Goal: Task Accomplishment & Management: Manage account settings

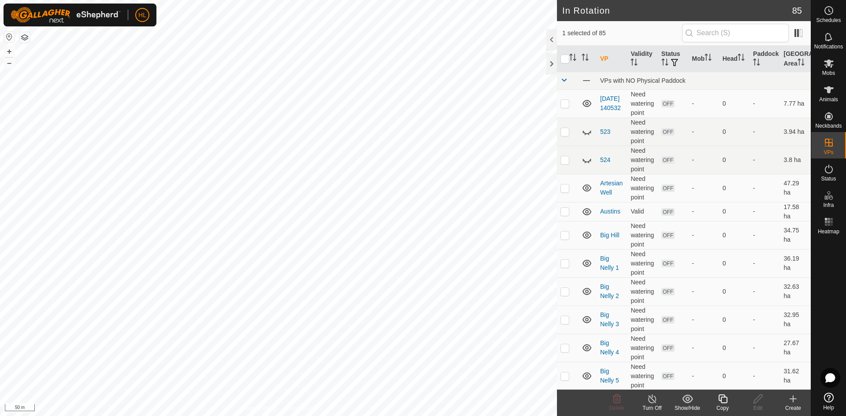
checkbox input "false"
checkbox input "true"
click at [831, 170] on icon at bounding box center [828, 169] width 11 height 11
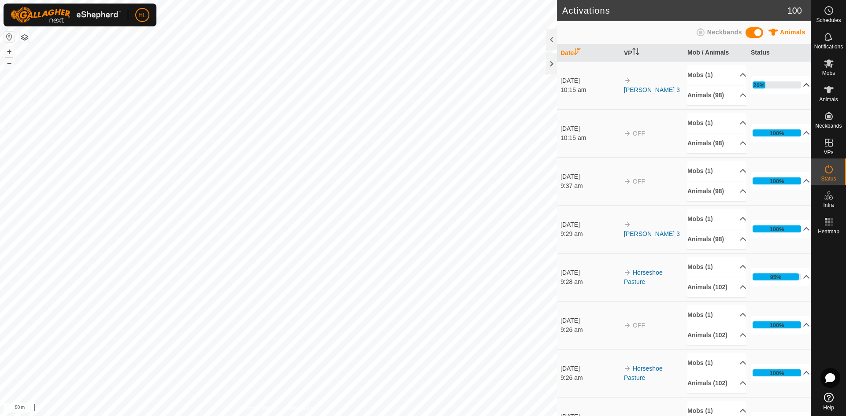
click at [783, 81] on p-accordion-header "26%" at bounding box center [779, 85] width 59 height 18
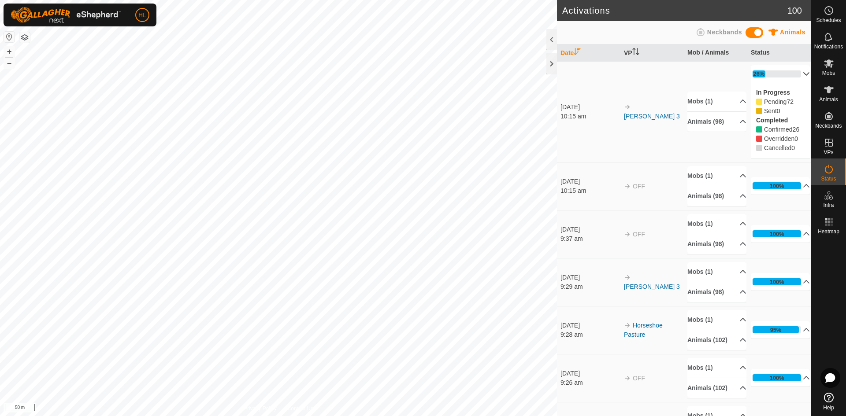
click at [784, 74] on p-accordion-header "26%" at bounding box center [779, 74] width 59 height 18
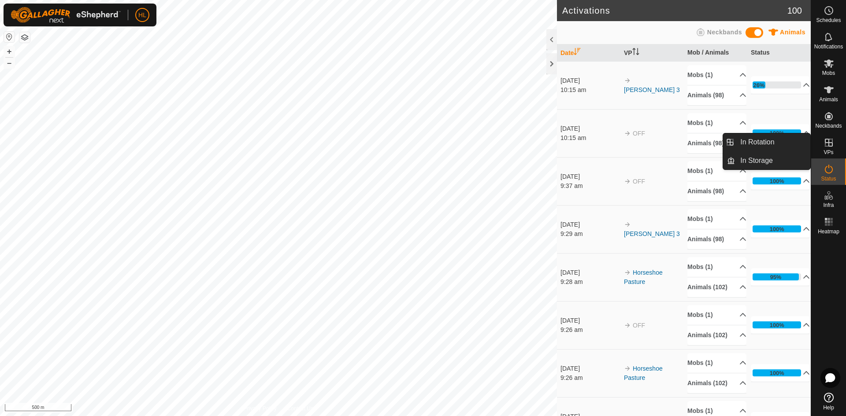
click at [827, 141] on icon at bounding box center [828, 142] width 11 height 11
click at [770, 137] on link "In Rotation" at bounding box center [772, 142] width 75 height 18
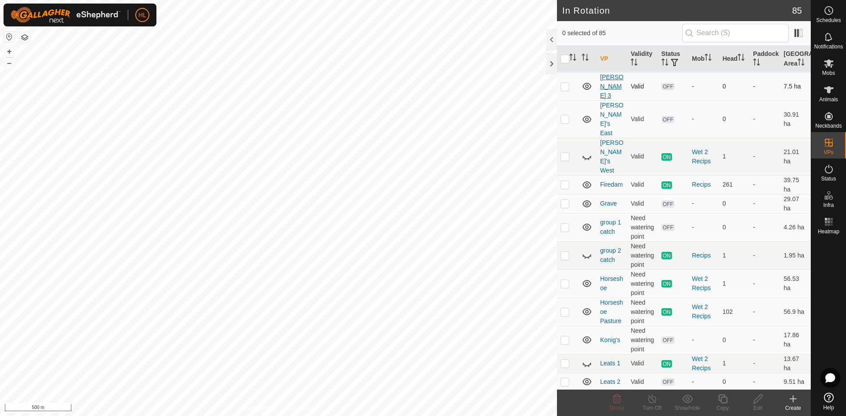
scroll to position [528, 0]
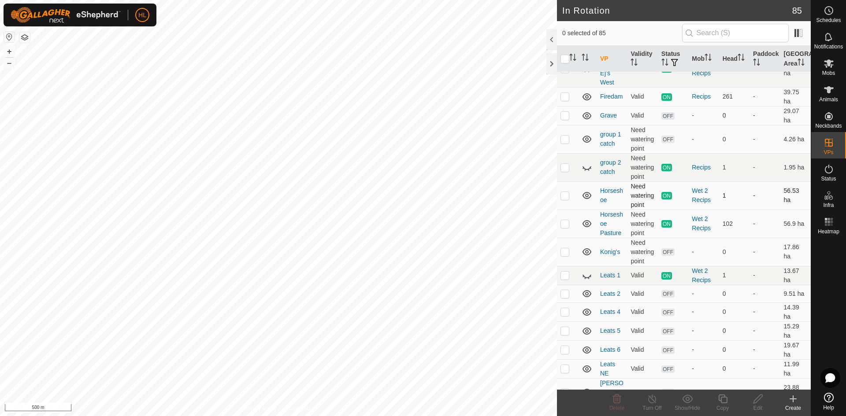
click at [566, 192] on p-checkbox at bounding box center [564, 195] width 9 height 7
checkbox input "true"
click at [608, 187] on link "Horseshoe" at bounding box center [611, 195] width 23 height 16
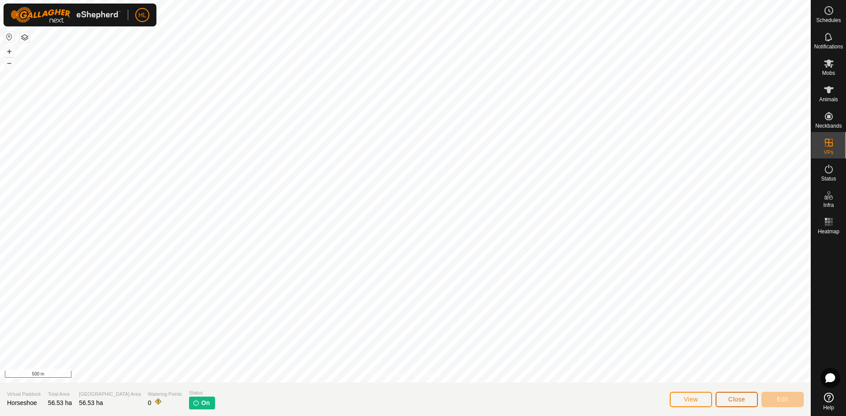
click at [730, 403] on span "Close" at bounding box center [736, 399] width 17 height 7
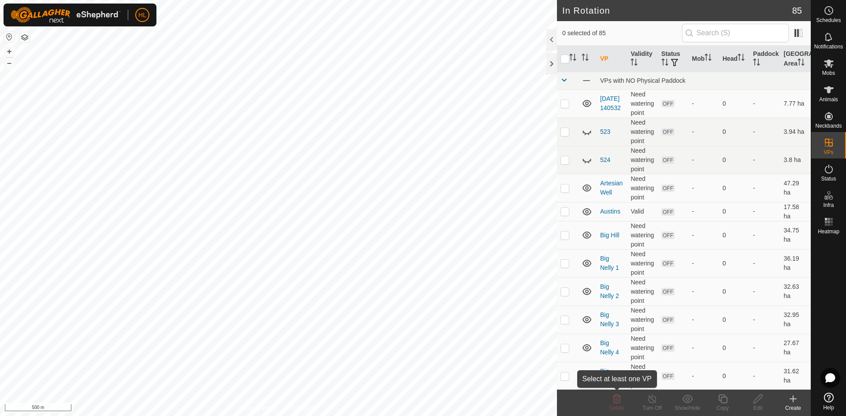
click at [621, 403] on icon at bounding box center [616, 399] width 11 height 11
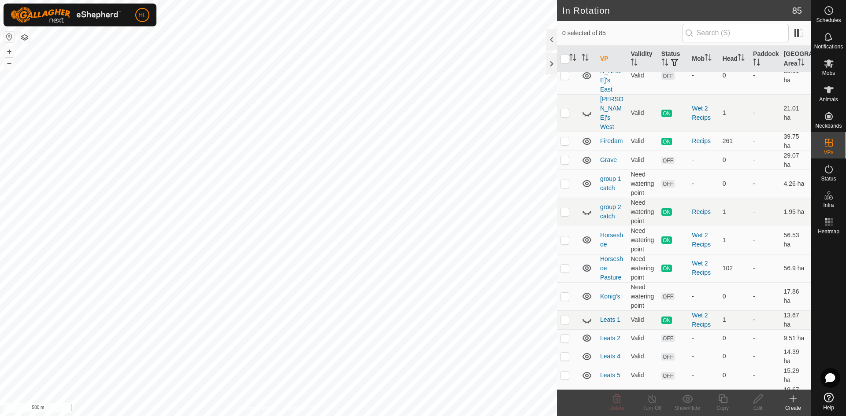
scroll to position [484, 0]
click at [569, 225] on td at bounding box center [567, 239] width 21 height 28
checkbox input "false"
checkbox input "true"
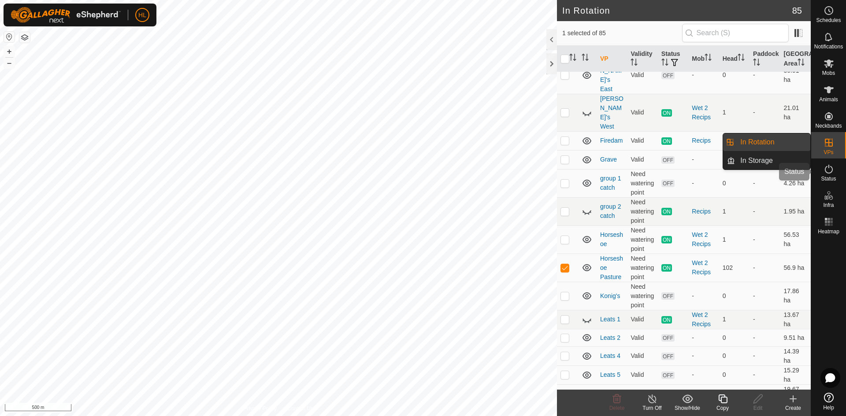
click at [824, 168] on icon at bounding box center [828, 169] width 11 height 11
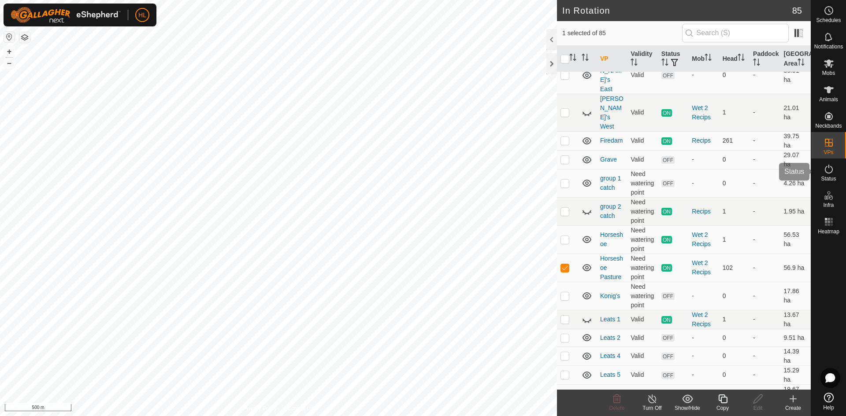
click at [836, 172] on es-activation-svg-icon at bounding box center [828, 169] width 16 height 14
click at [834, 174] on es-activation-svg-icon at bounding box center [828, 169] width 16 height 14
click at [827, 174] on icon at bounding box center [828, 169] width 11 height 11
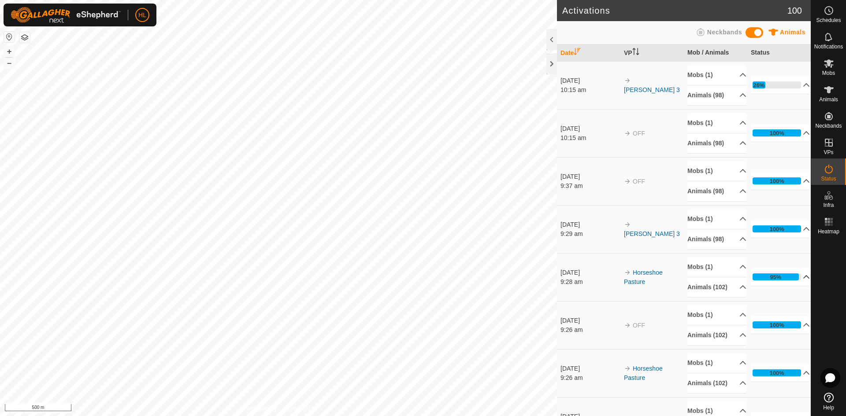
click at [769, 281] on p-accordion-header "95%" at bounding box center [779, 277] width 59 height 18
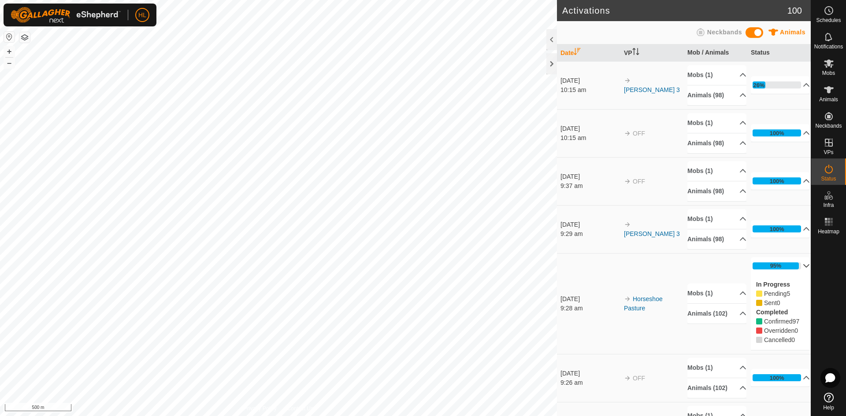
click at [784, 265] on p-accordion-header "95%" at bounding box center [779, 266] width 59 height 18
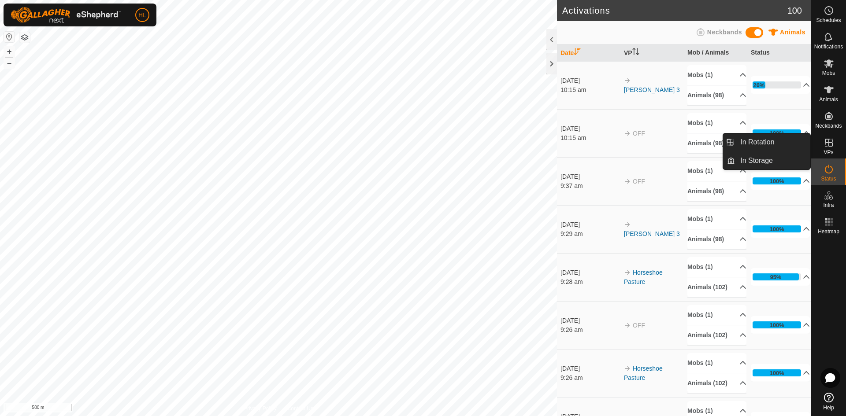
click at [776, 145] on link "In Rotation" at bounding box center [772, 142] width 75 height 18
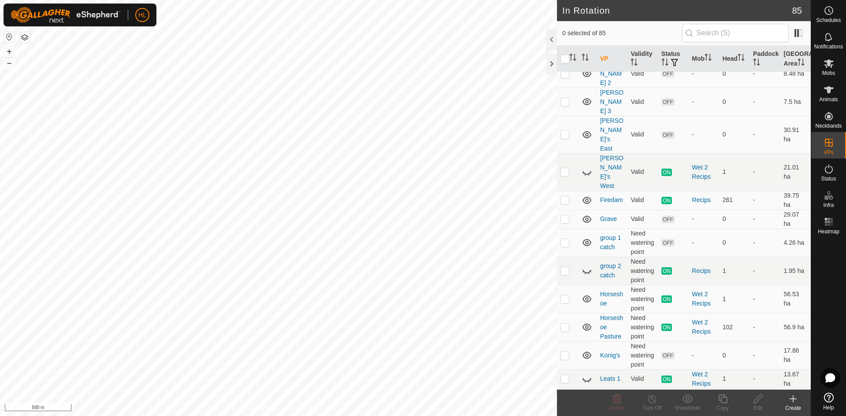
scroll to position [440, 0]
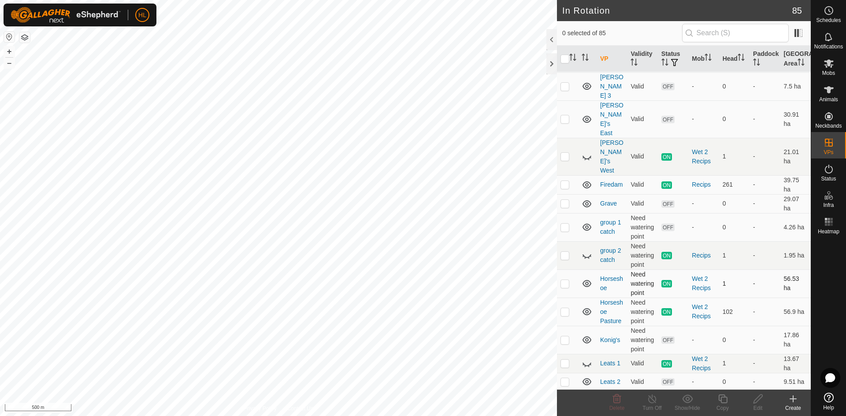
click at [569, 270] on td at bounding box center [567, 284] width 21 height 28
checkbox input "true"
click at [653, 398] on icon at bounding box center [652, 399] width 11 height 11
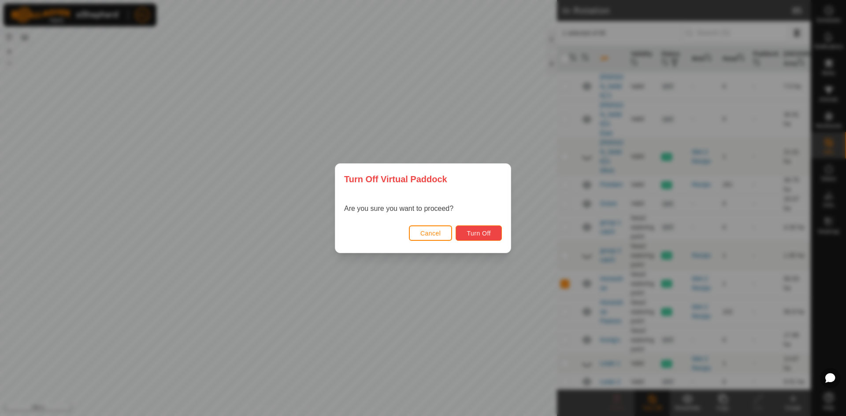
click at [477, 233] on span "Turn Off" at bounding box center [478, 233] width 24 height 7
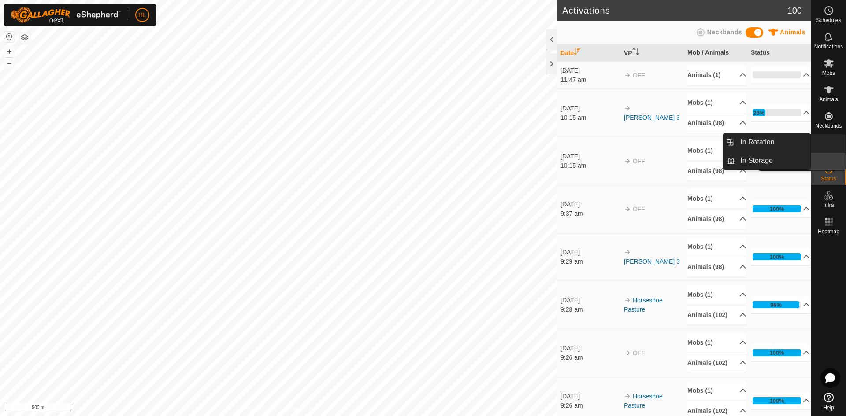
drag, startPoint x: 832, startPoint y: 156, endPoint x: 832, endPoint y: 151, distance: 5.7
click at [771, 140] on link "In Rotation" at bounding box center [772, 142] width 75 height 18
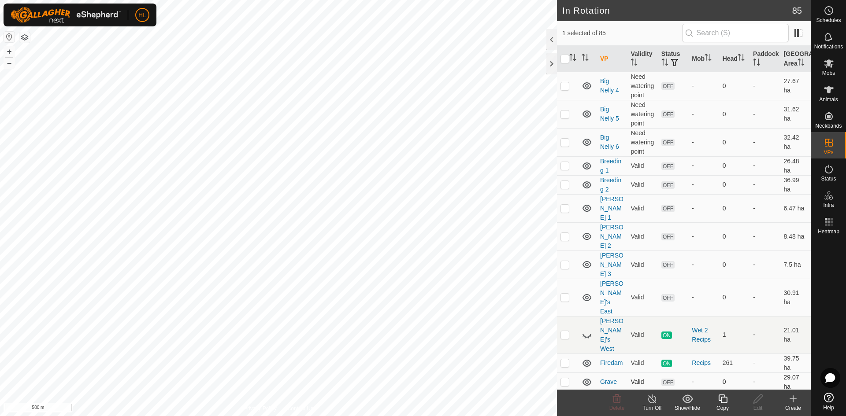
scroll to position [396, 0]
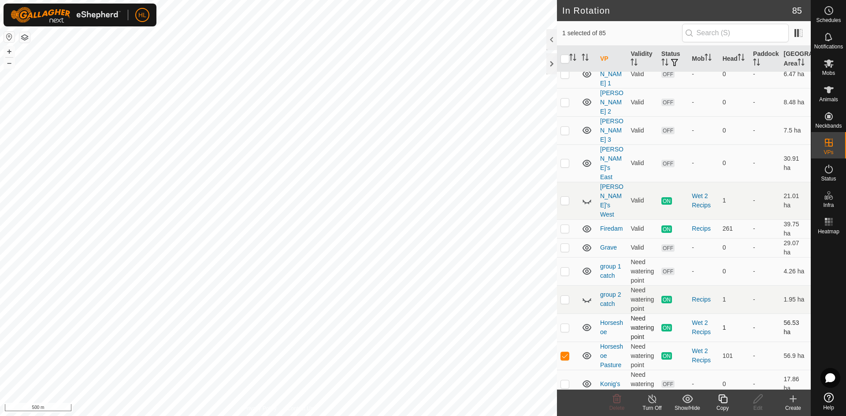
click at [567, 324] on p-checkbox at bounding box center [564, 327] width 9 height 7
checkbox input "true"
click at [571, 342] on td at bounding box center [567, 356] width 21 height 28
checkbox input "false"
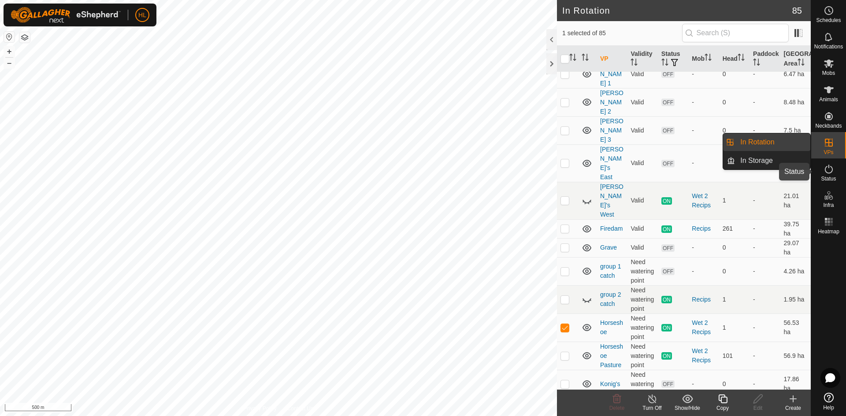
click at [828, 170] on icon at bounding box center [828, 169] width 11 height 11
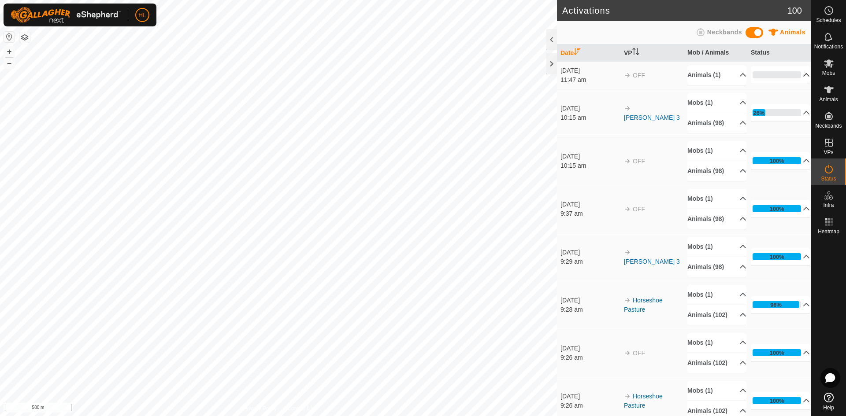
click at [765, 80] on p-accordion-header "0%" at bounding box center [779, 75] width 59 height 18
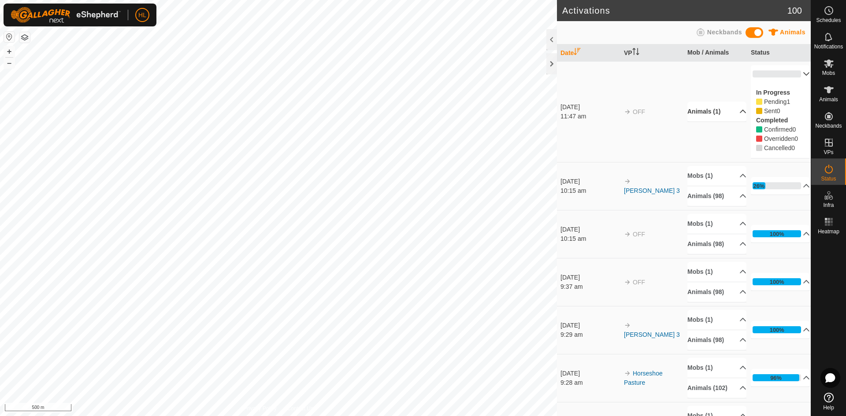
click at [726, 106] on p-accordion-header "Animals (1)" at bounding box center [716, 112] width 59 height 20
click at [726, 101] on p-accordion-header "Animals (1)" at bounding box center [716, 100] width 59 height 20
click at [767, 78] on p-accordion-header "0%" at bounding box center [779, 74] width 59 height 18
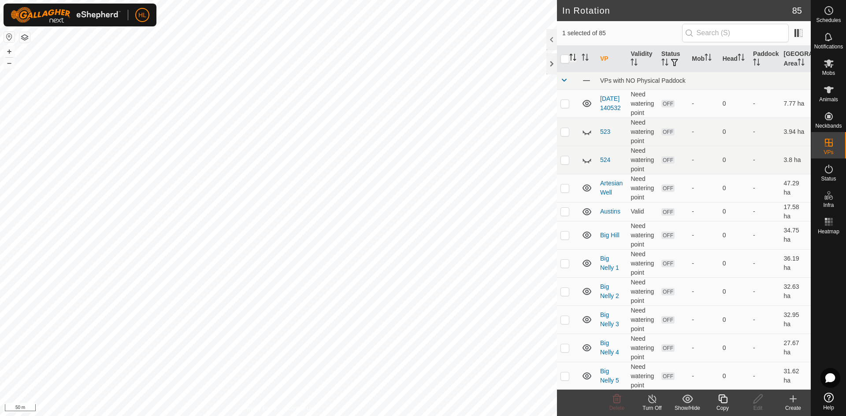
click at [575, 56] on icon "Activate to sort" at bounding box center [572, 57] width 7 height 7
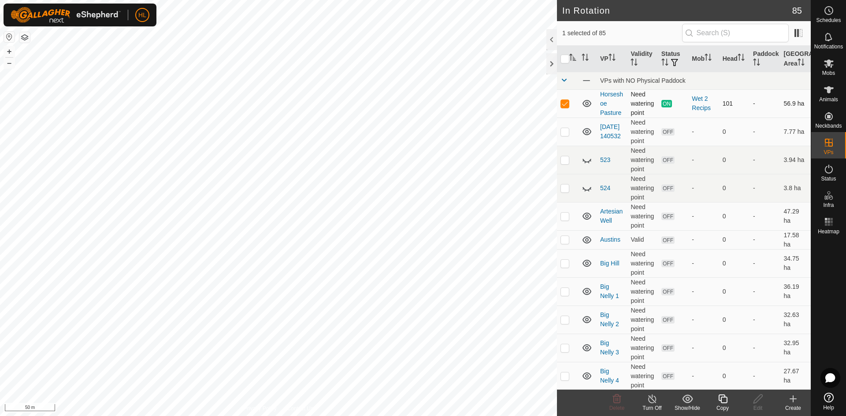
click at [566, 103] on p-checkbox at bounding box center [564, 103] width 9 height 7
checkbox input "false"
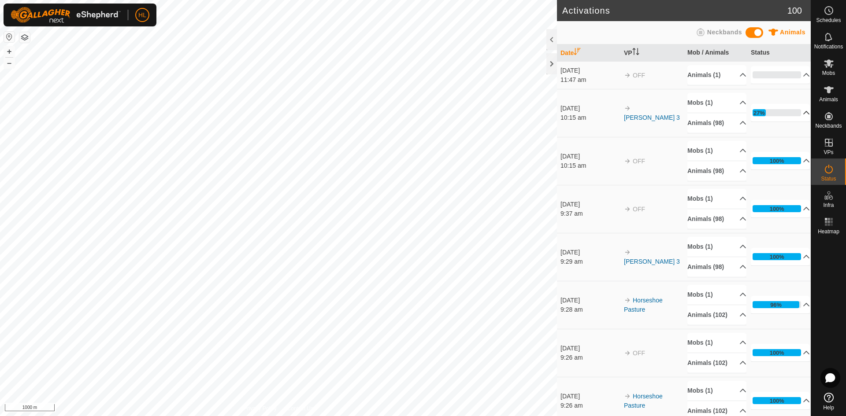
click at [776, 109] on p-accordion-header "27%" at bounding box center [779, 113] width 59 height 18
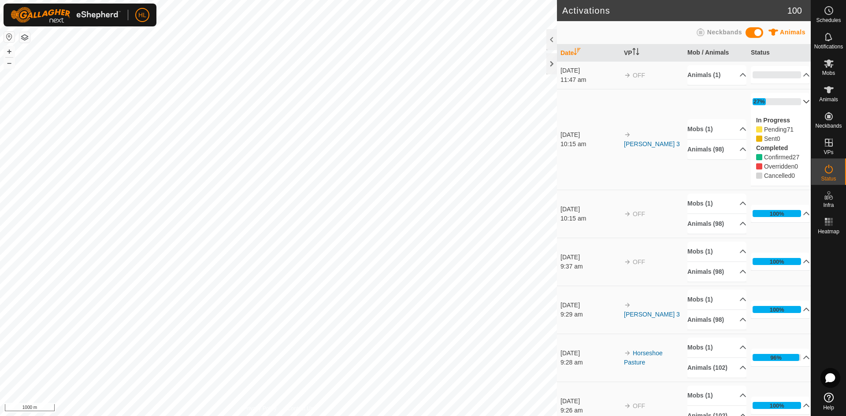
click at [779, 102] on p-accordion-header "27%" at bounding box center [779, 102] width 59 height 18
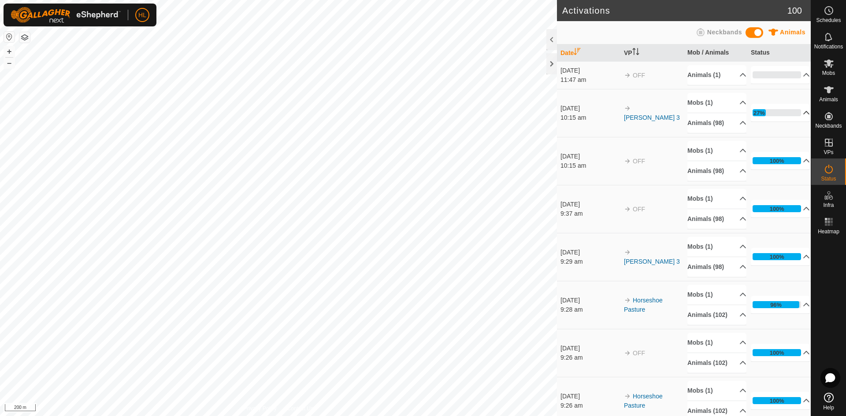
click at [782, 112] on p-accordion-header "27%" at bounding box center [779, 113] width 59 height 18
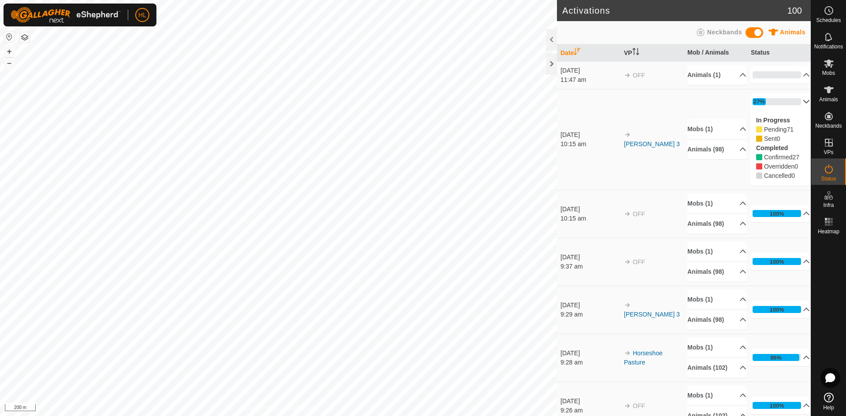
click at [762, 101] on p-accordion-header "27%" at bounding box center [779, 102] width 59 height 18
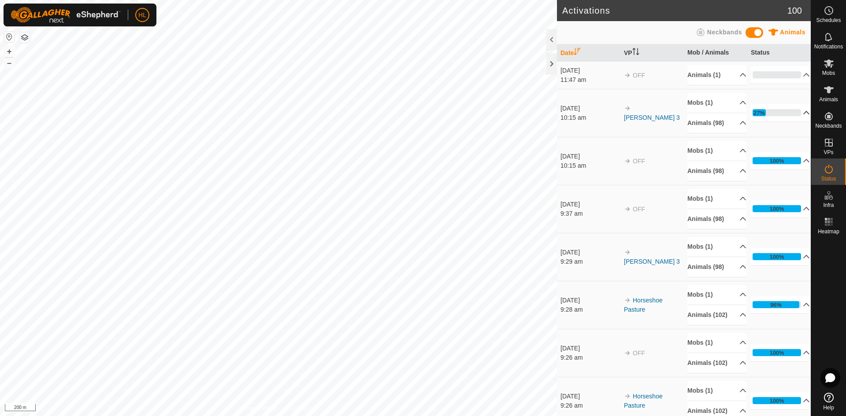
click at [762, 112] on p-accordion-header "27%" at bounding box center [779, 113] width 59 height 18
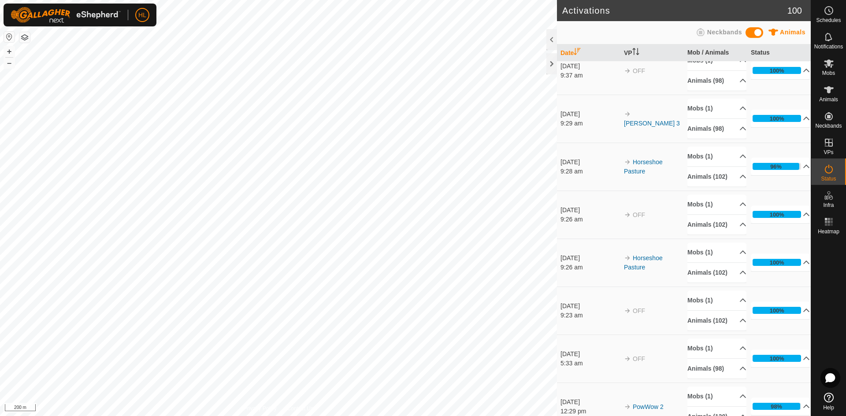
scroll to position [176, 0]
